Goal: Transaction & Acquisition: Purchase product/service

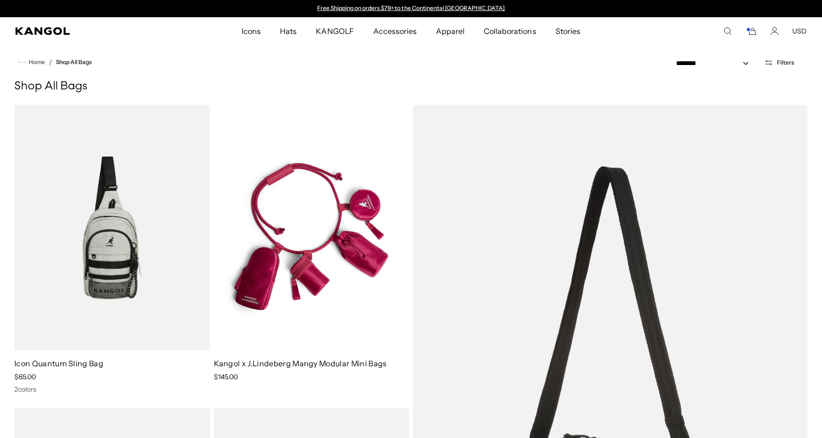
scroll to position [1542, 0]
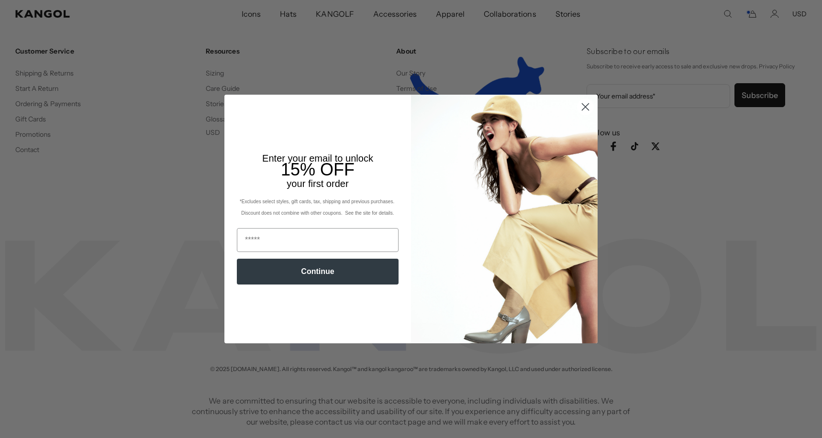
click at [588, 109] on circle "Close dialog" at bounding box center [585, 107] width 16 height 16
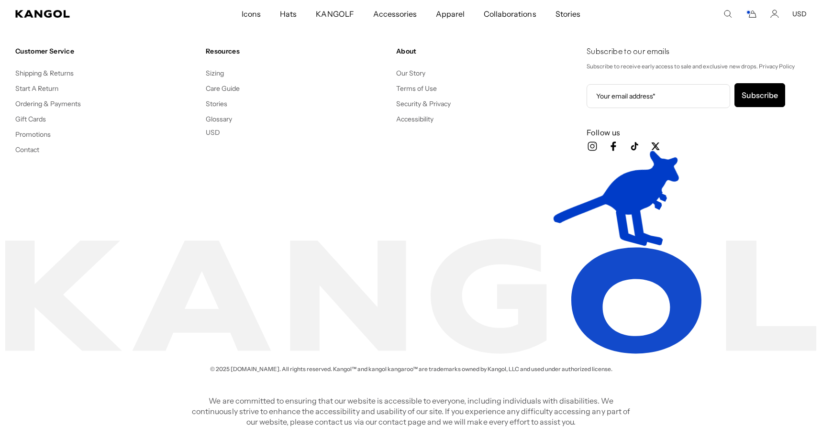
scroll to position [0, 197]
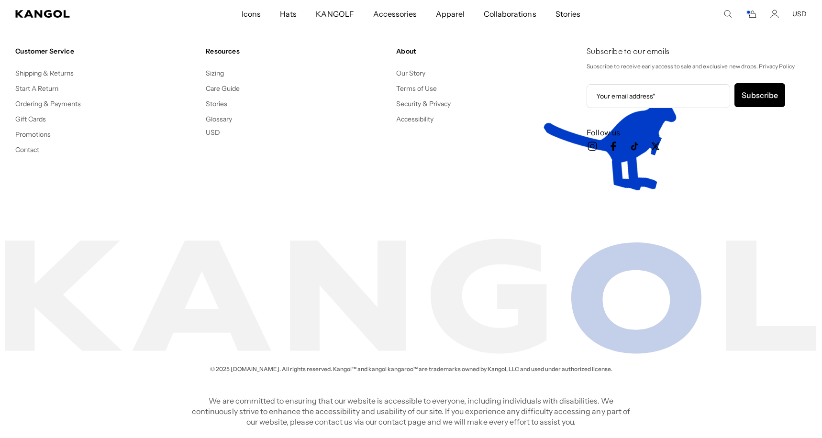
click at [751, 17] on icon "Cart" at bounding box center [752, 14] width 7 height 7
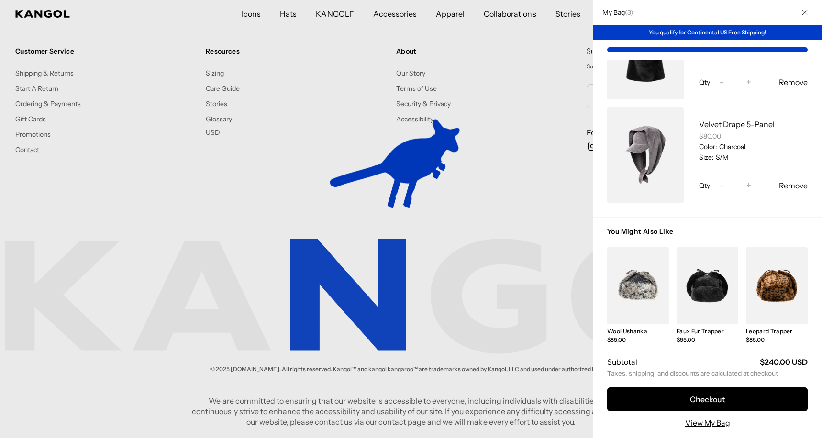
scroll to position [144, 0]
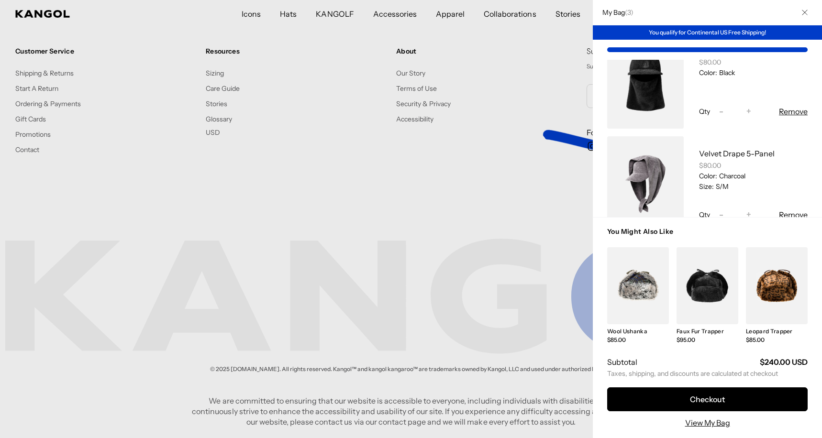
click at [792, 112] on button "Remove" at bounding box center [793, 111] width 29 height 11
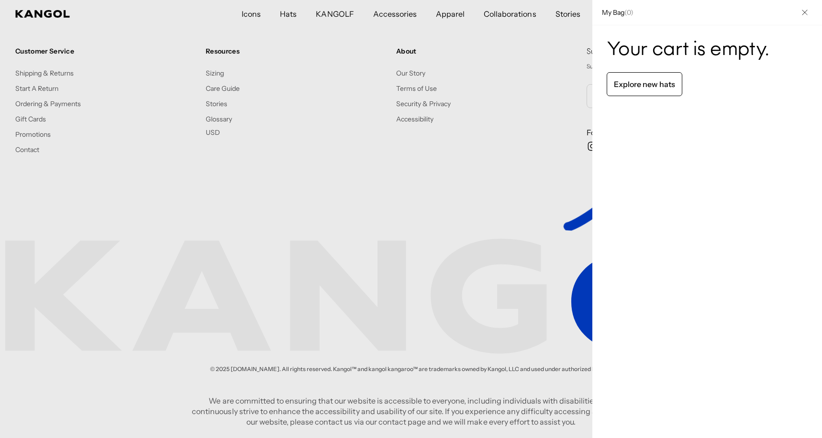
scroll to position [0, 197]
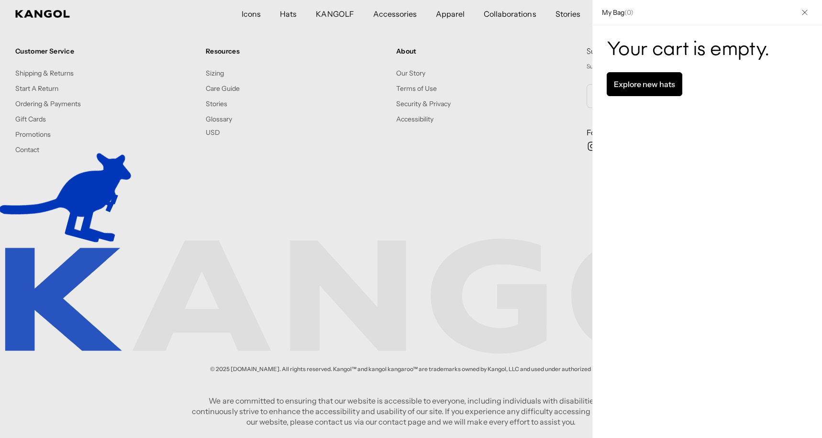
click at [643, 86] on link "Explore new hats" at bounding box center [645, 84] width 76 height 24
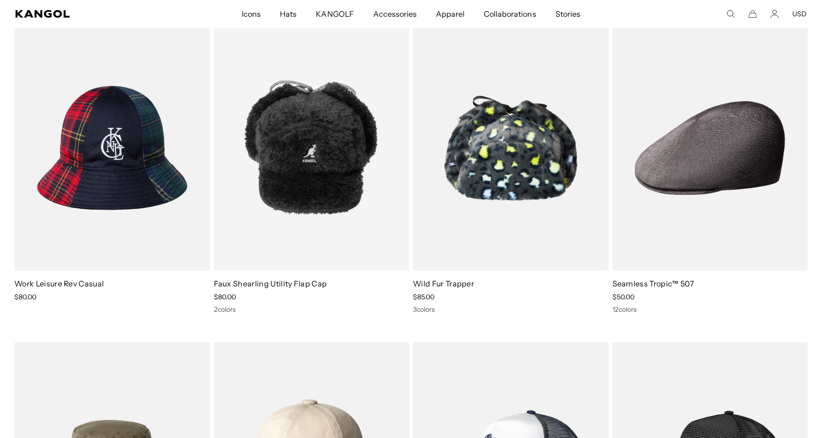
scroll to position [6423, 0]
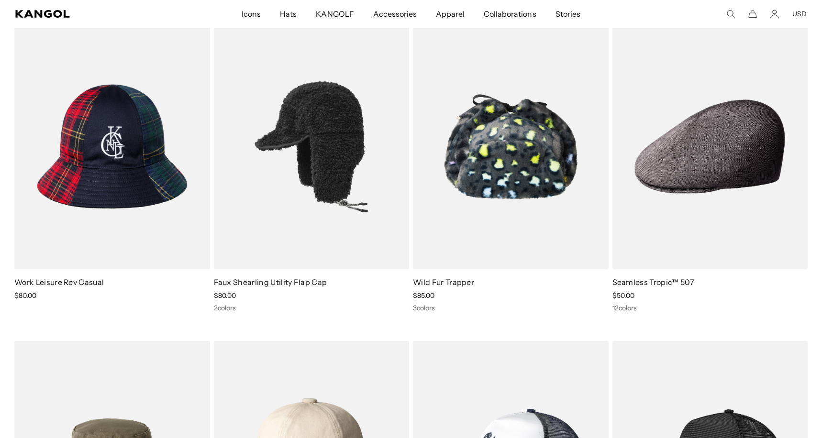
click at [250, 182] on img at bounding box center [312, 146] width 196 height 245
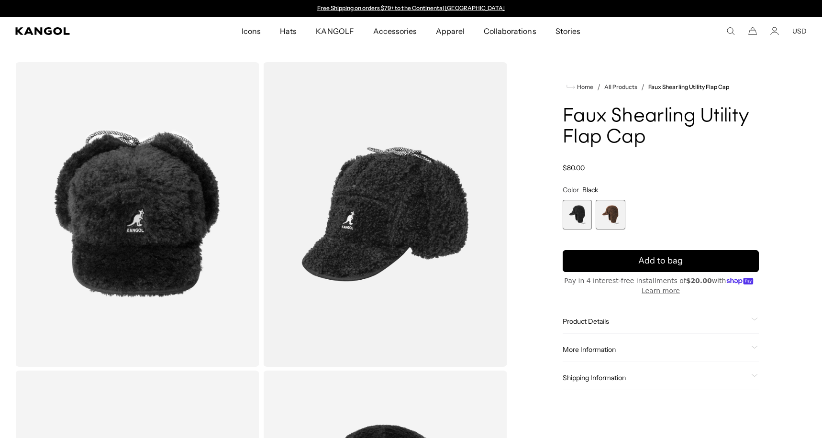
click at [613, 221] on span "2 of 2" at bounding box center [611, 215] width 30 height 30
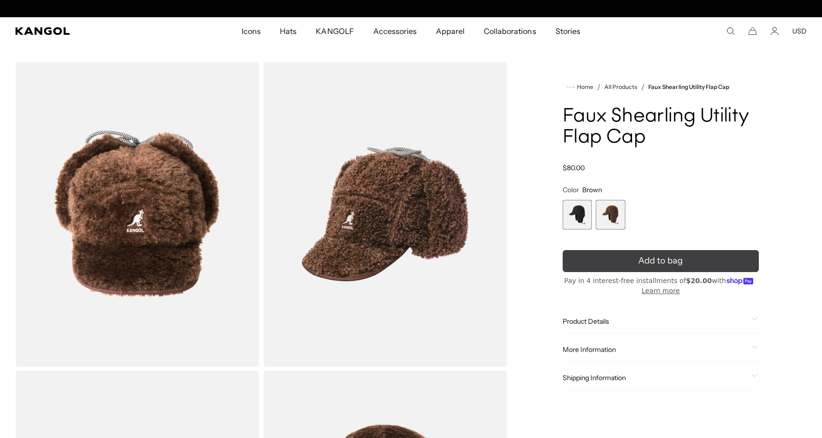
scroll to position [0, 197]
click at [642, 264] on span "Add to bag" at bounding box center [660, 260] width 44 height 13
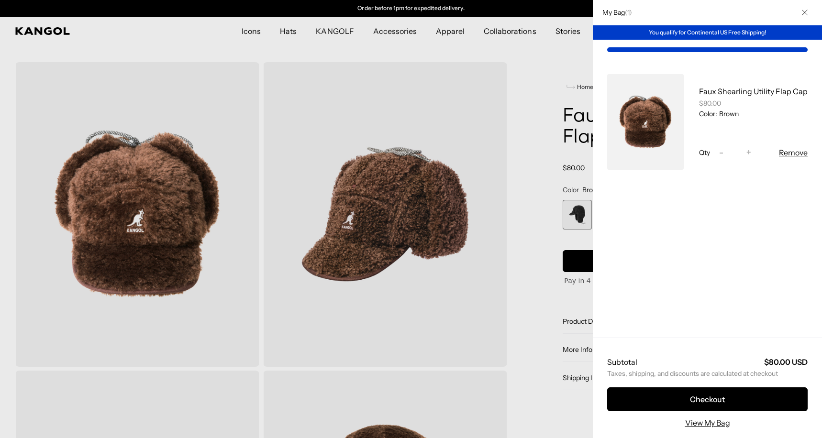
click at [190, 46] on div at bounding box center [411, 219] width 822 height 438
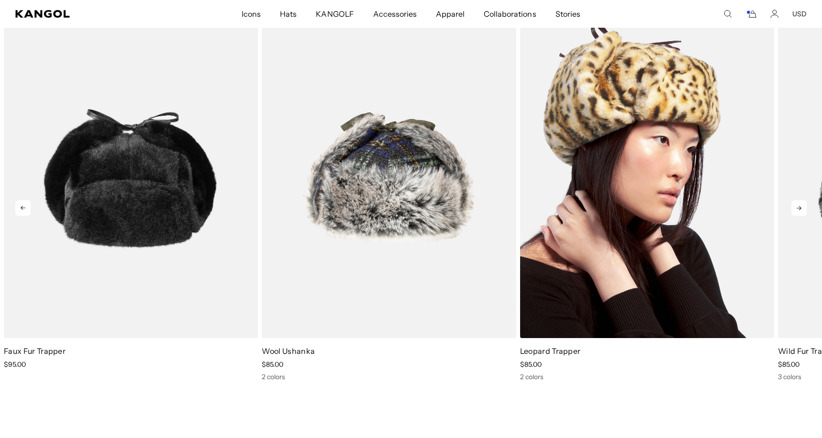
scroll to position [0, 0]
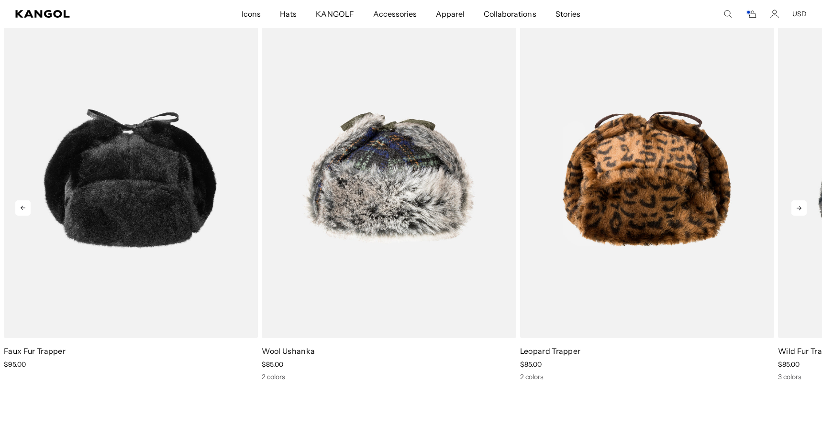
click at [799, 205] on icon at bounding box center [798, 207] width 15 height 15
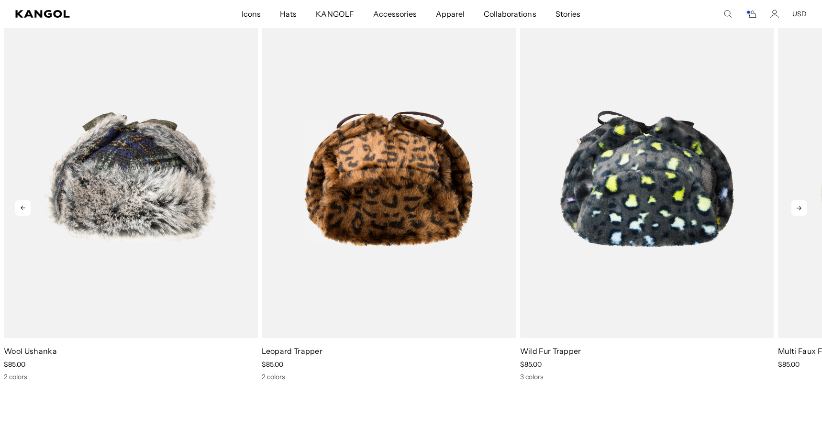
click at [799, 205] on icon at bounding box center [798, 207] width 15 height 15
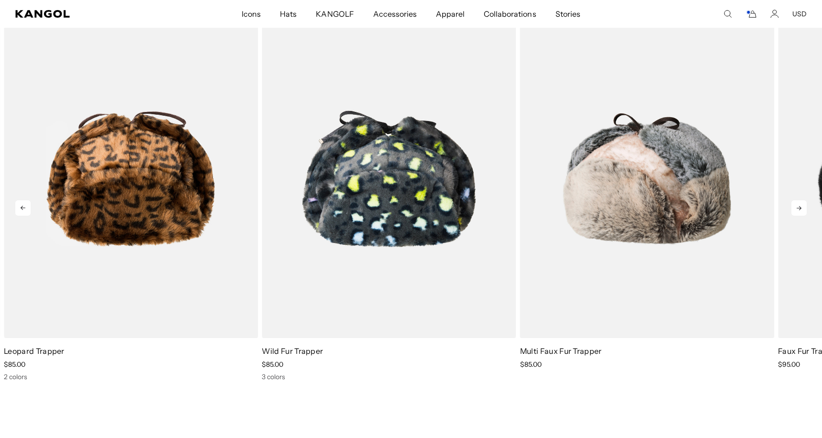
click at [799, 205] on icon at bounding box center [798, 207] width 15 height 15
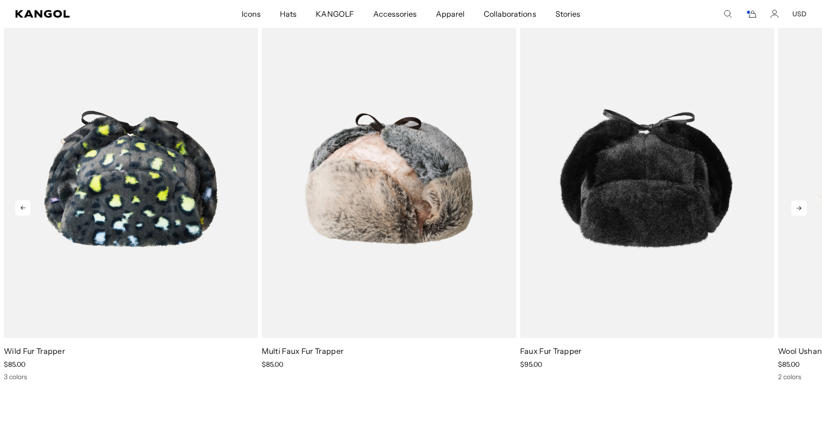
click at [799, 205] on icon at bounding box center [798, 207] width 15 height 15
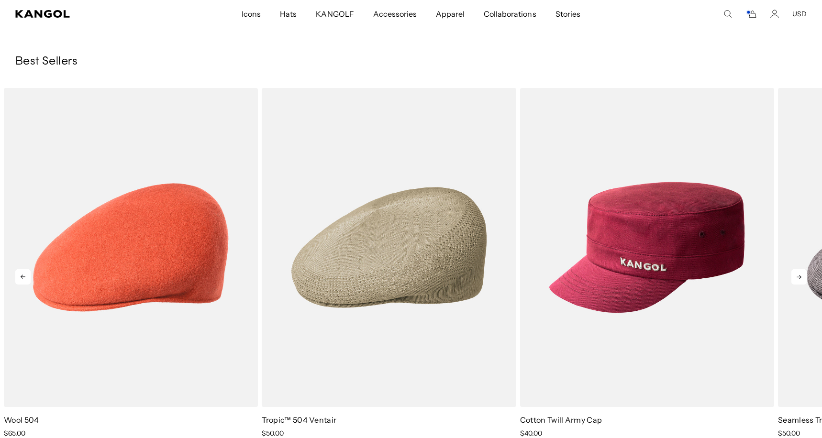
scroll to position [0, 0]
click at [804, 281] on icon at bounding box center [798, 276] width 15 height 15
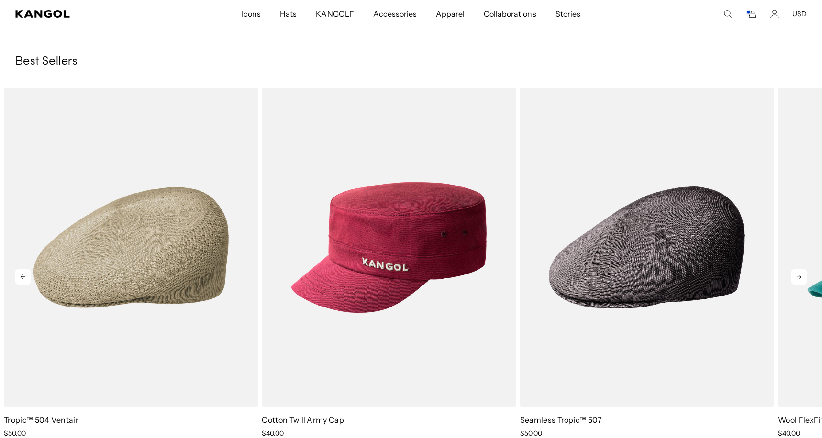
click at [804, 281] on icon at bounding box center [798, 276] width 15 height 15
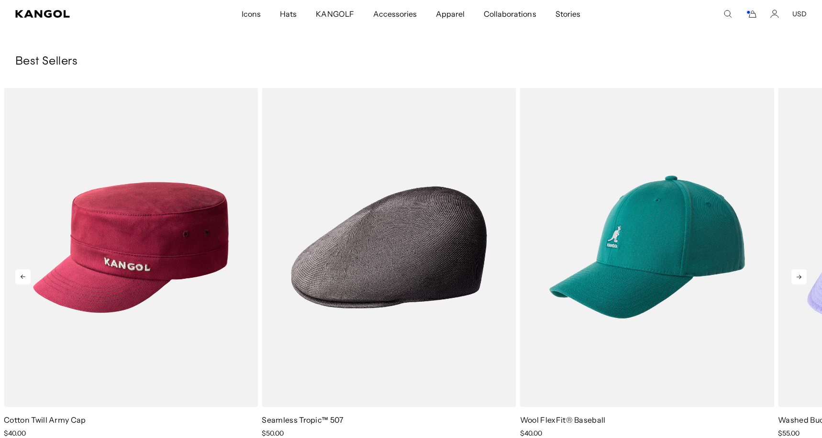
click at [804, 281] on icon at bounding box center [798, 276] width 15 height 15
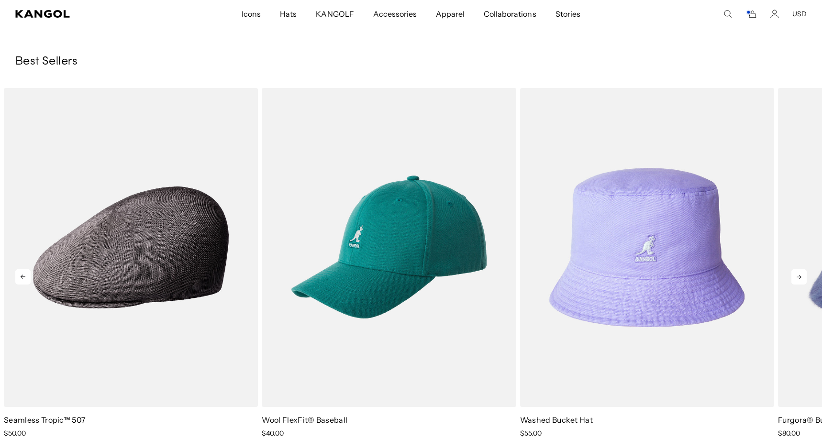
click at [804, 281] on icon at bounding box center [798, 276] width 15 height 15
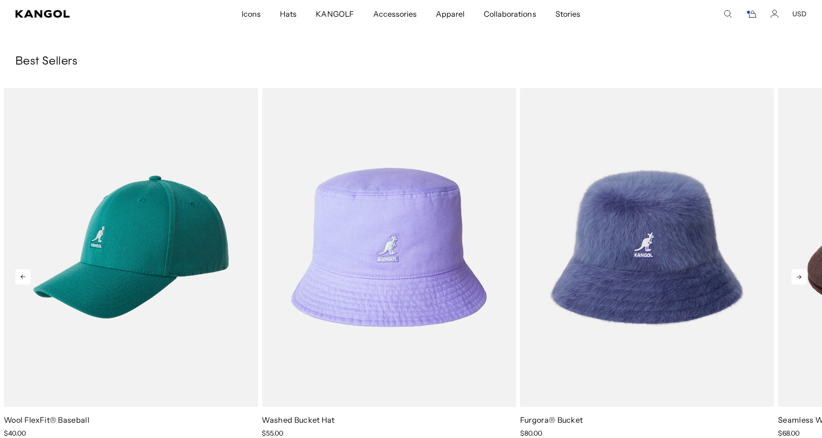
click at [804, 281] on icon at bounding box center [798, 276] width 15 height 15
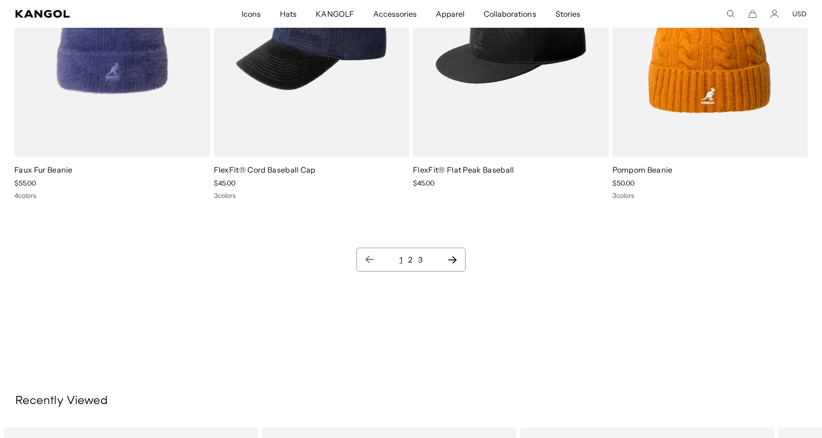
click at [410, 261] on link "2" at bounding box center [410, 260] width 4 height 10
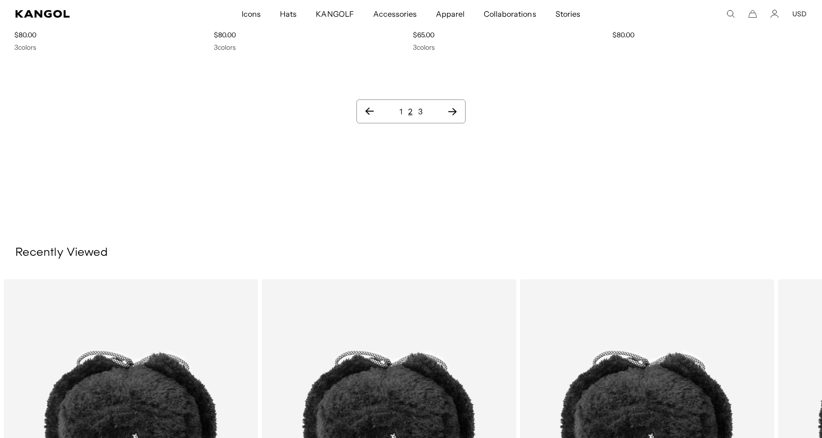
click at [421, 113] on link "3" at bounding box center [420, 112] width 4 height 10
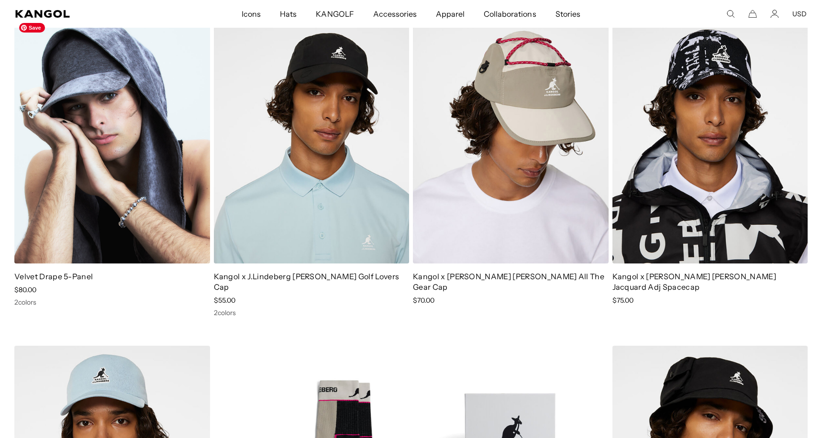
click at [153, 148] on img at bounding box center [112, 140] width 196 height 245
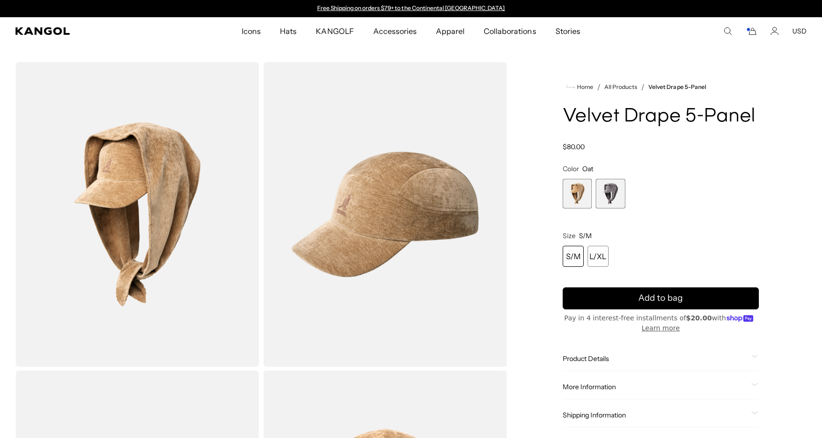
click at [612, 201] on span "2 of 2" at bounding box center [611, 194] width 30 height 30
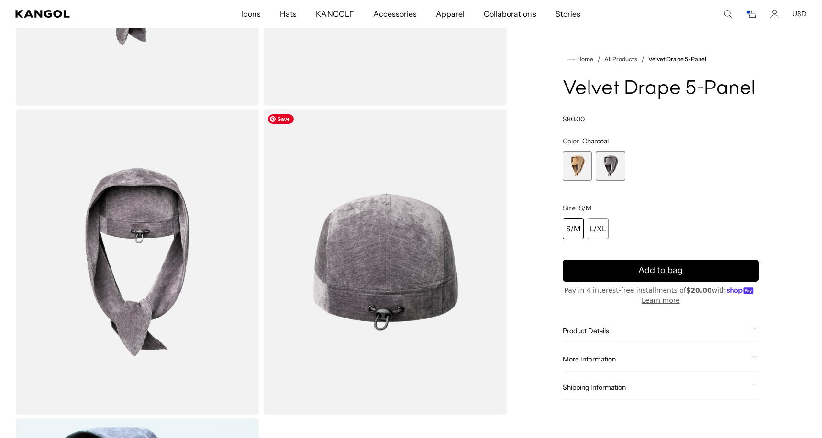
scroll to position [0, 197]
click at [570, 233] on div "S/M" at bounding box center [573, 228] width 21 height 21
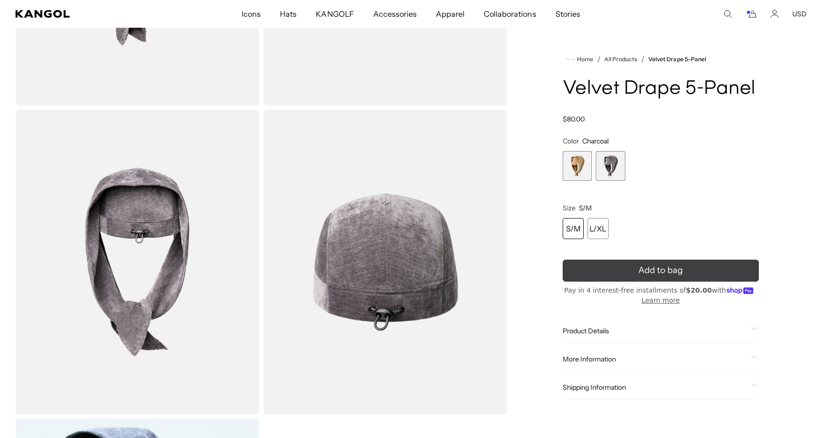
click at [613, 270] on button "Add to bag" at bounding box center [661, 271] width 196 height 22
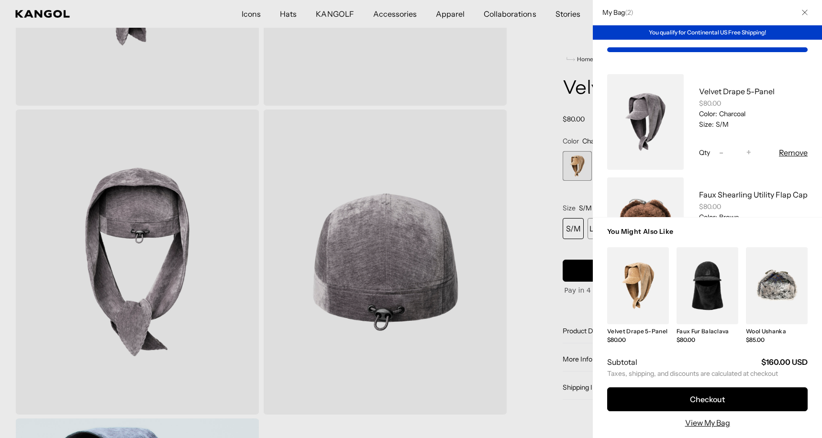
click at [433, 369] on div at bounding box center [411, 219] width 822 height 438
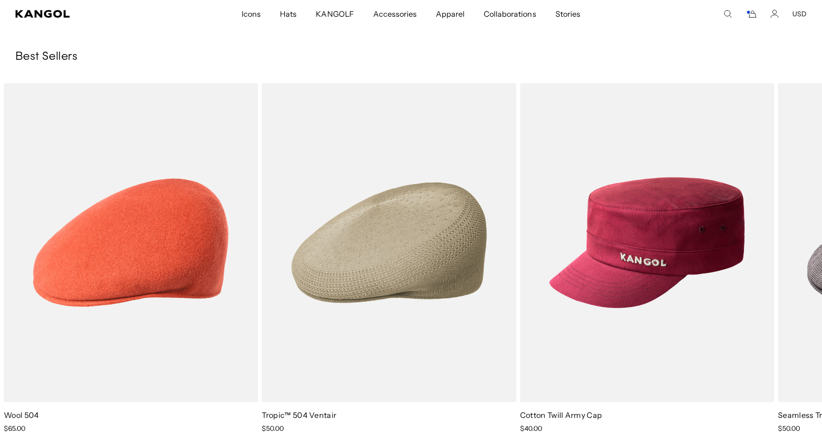
scroll to position [1510, 0]
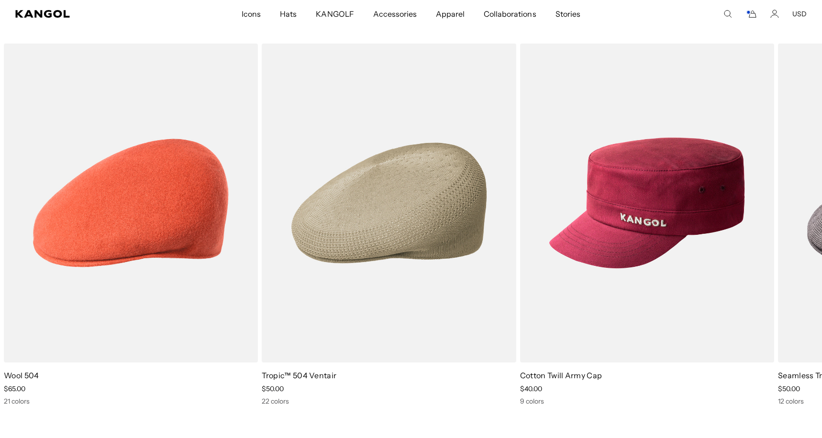
click at [756, 14] on icon "Cart" at bounding box center [750, 14] width 11 height 9
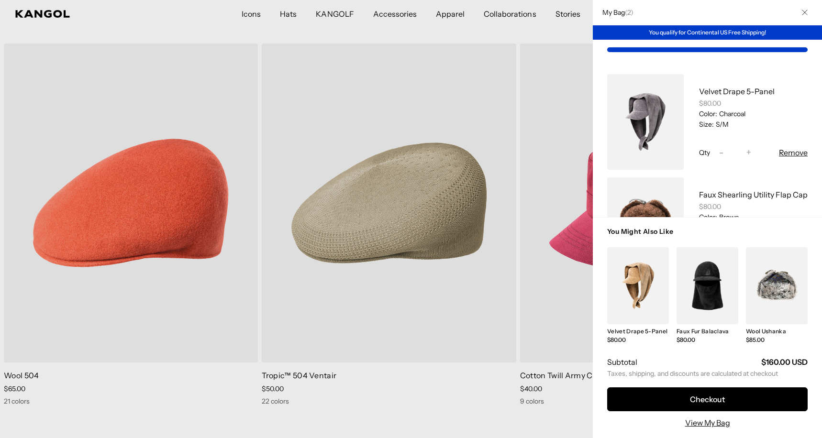
scroll to position [0, 0]
